Goal: Find specific page/section

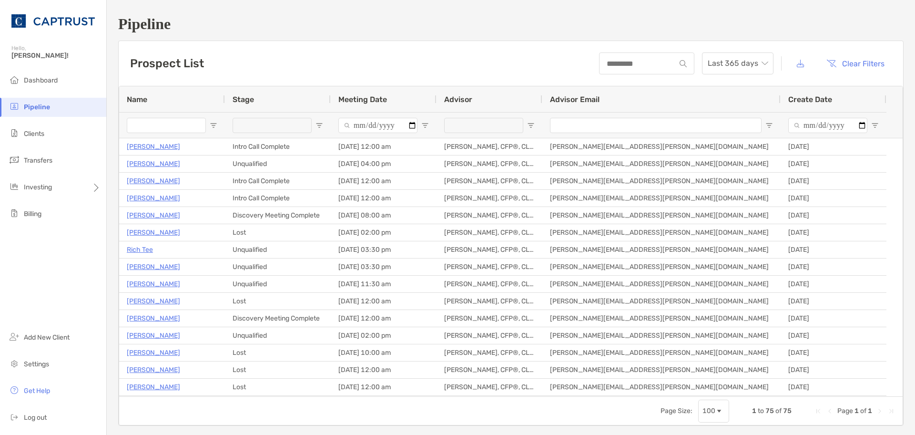
click at [165, 122] on input "Name Filter Input" at bounding box center [166, 125] width 79 height 15
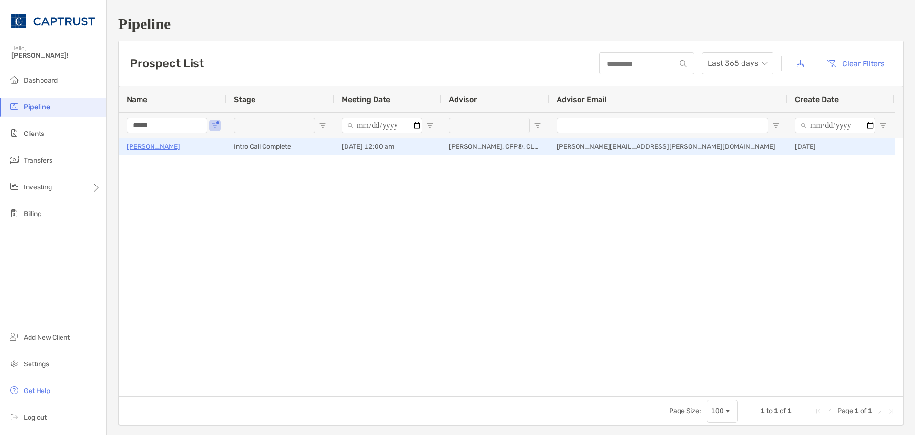
type input "*****"
click at [150, 145] on p "[PERSON_NAME]" at bounding box center [153, 147] width 53 height 12
